Goal: Task Accomplishment & Management: Manage account settings

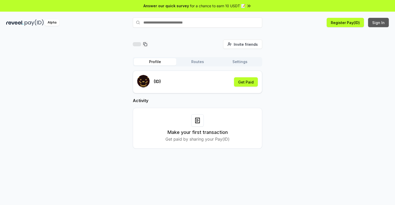
click at [379, 23] on button "Sign In" at bounding box center [378, 22] width 21 height 9
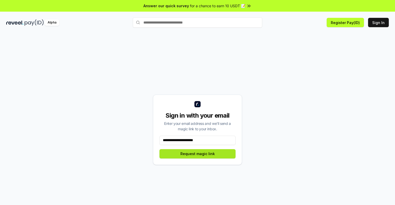
type input "**********"
click at [197, 154] on button "Request magic link" at bounding box center [197, 153] width 76 height 9
